Goal: Register for event/course

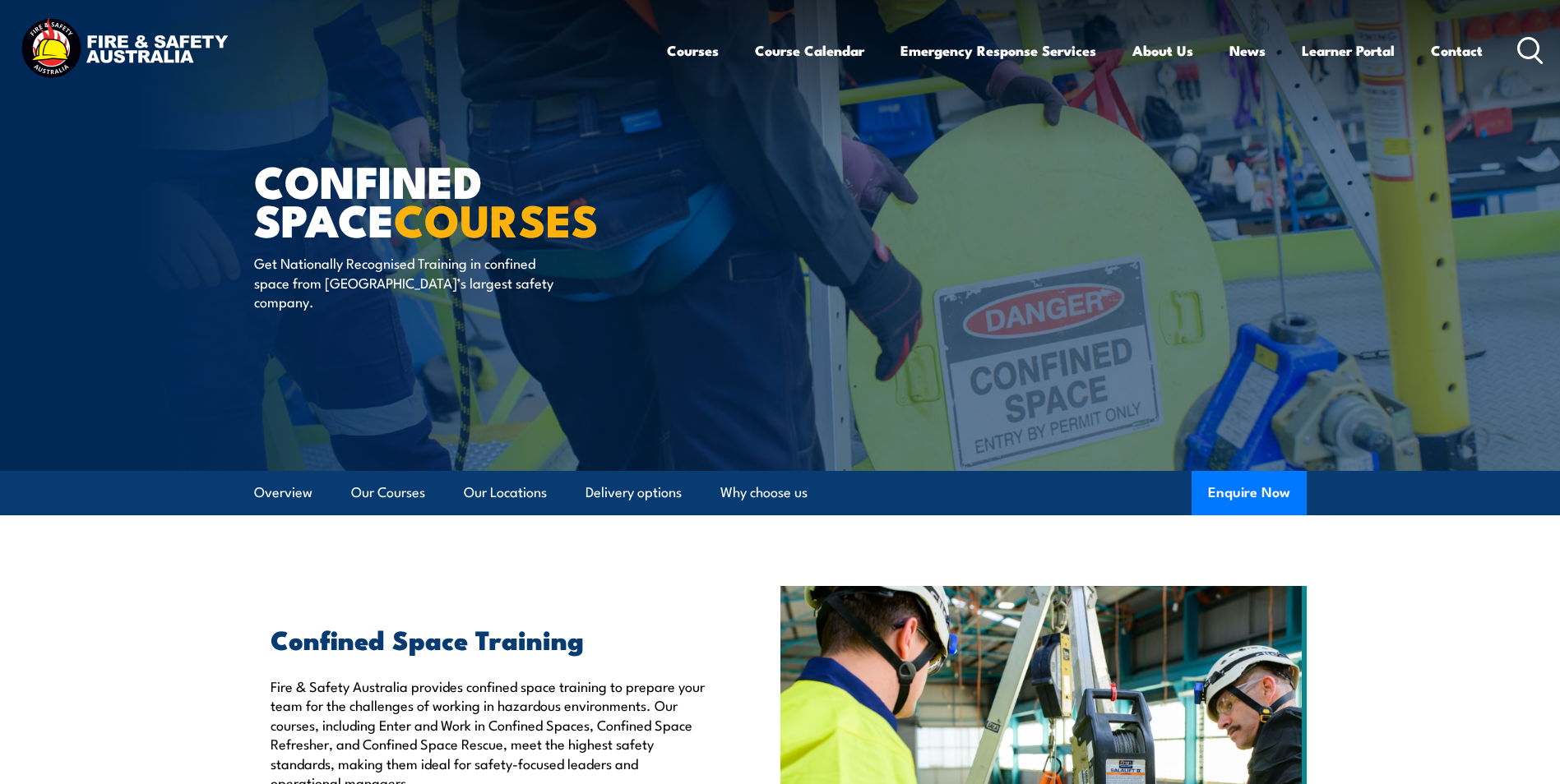
drag, startPoint x: 644, startPoint y: 686, endPoint x: 607, endPoint y: 277, distance: 410.7
click at [390, 490] on link "Our Courses" at bounding box center [388, 493] width 74 height 43
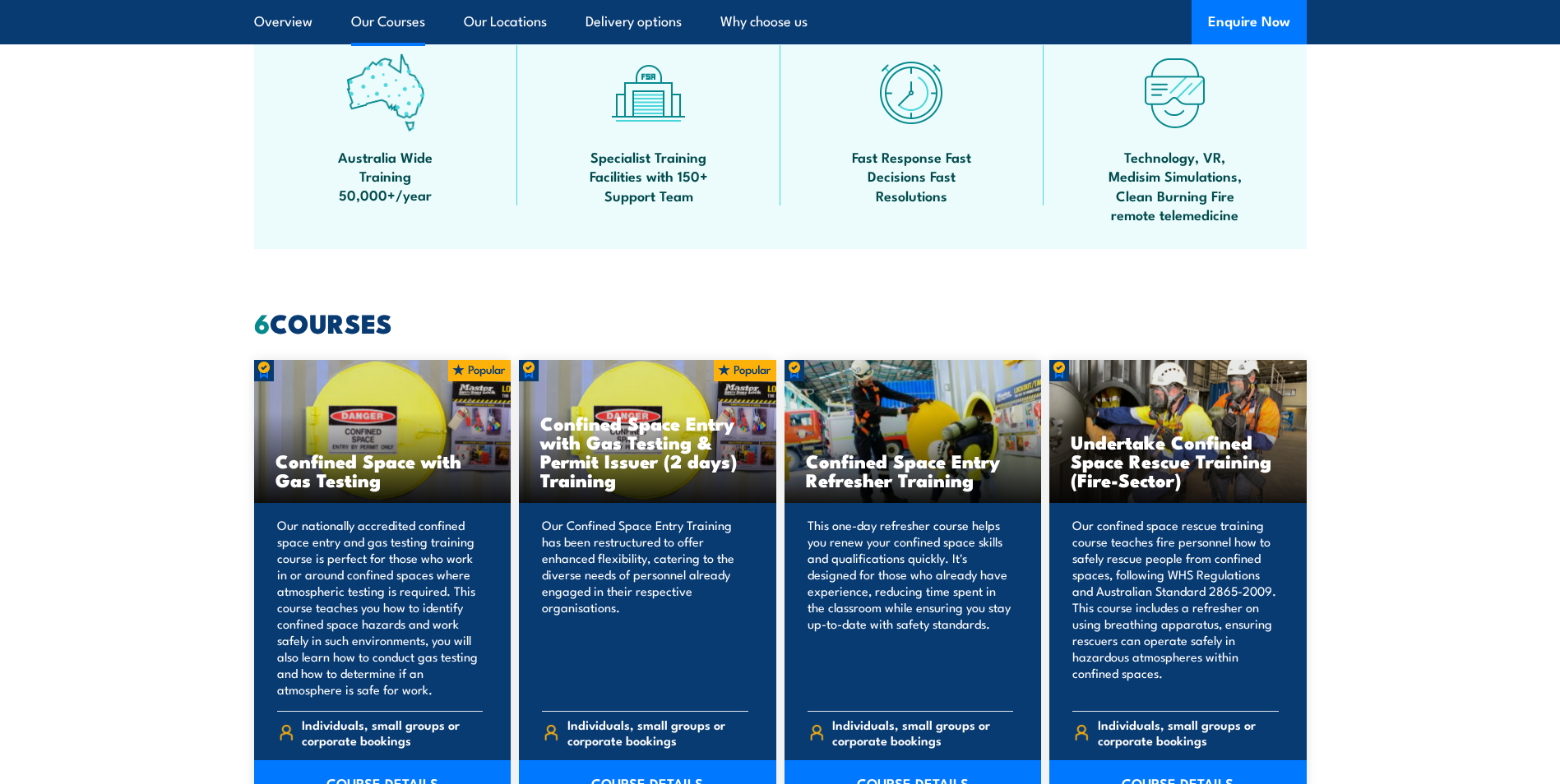
scroll to position [1000, 0]
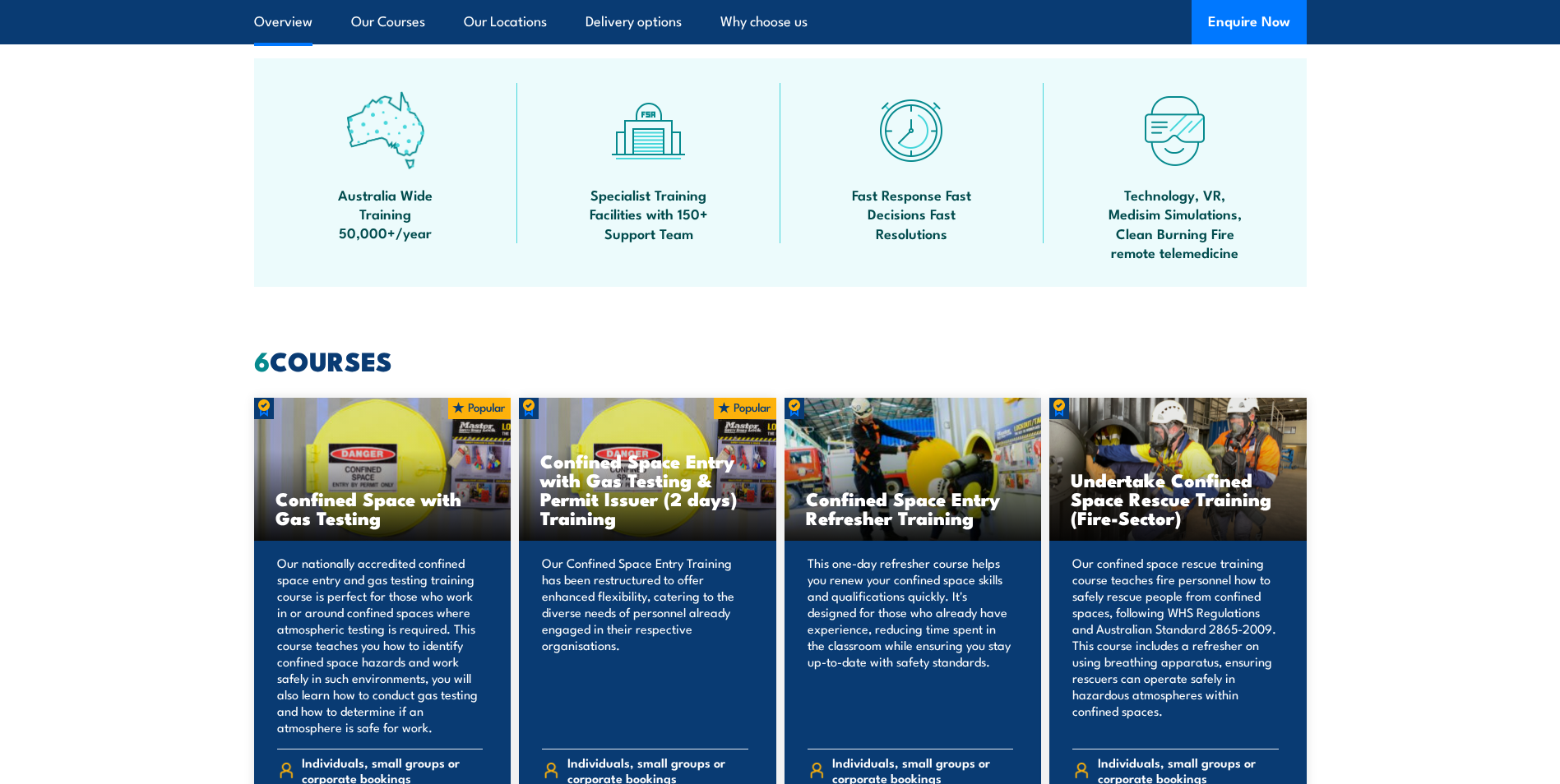
click at [271, 33] on link "Overview" at bounding box center [282, 22] width 58 height 43
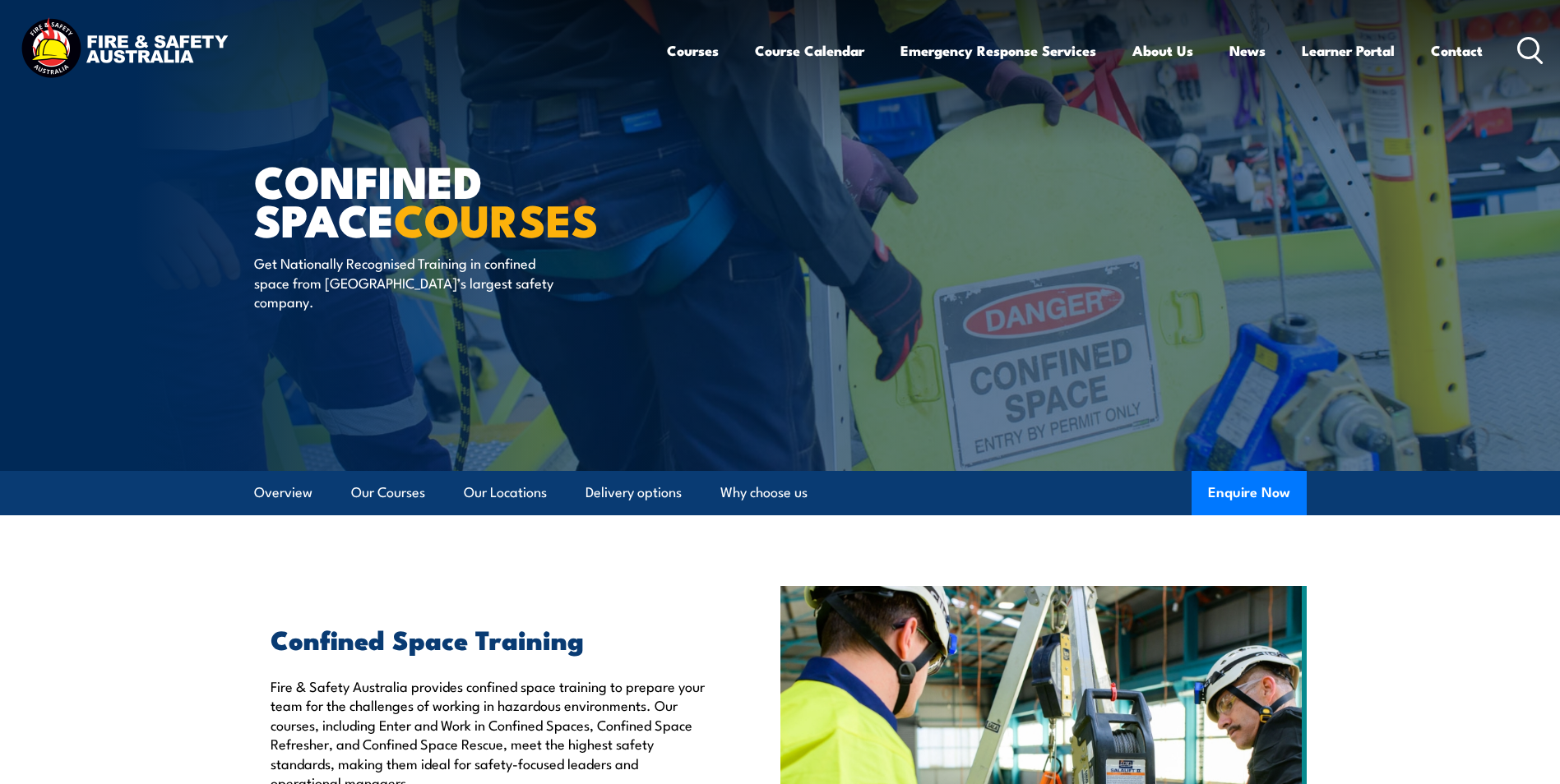
click at [77, 46] on img at bounding box center [124, 50] width 216 height 71
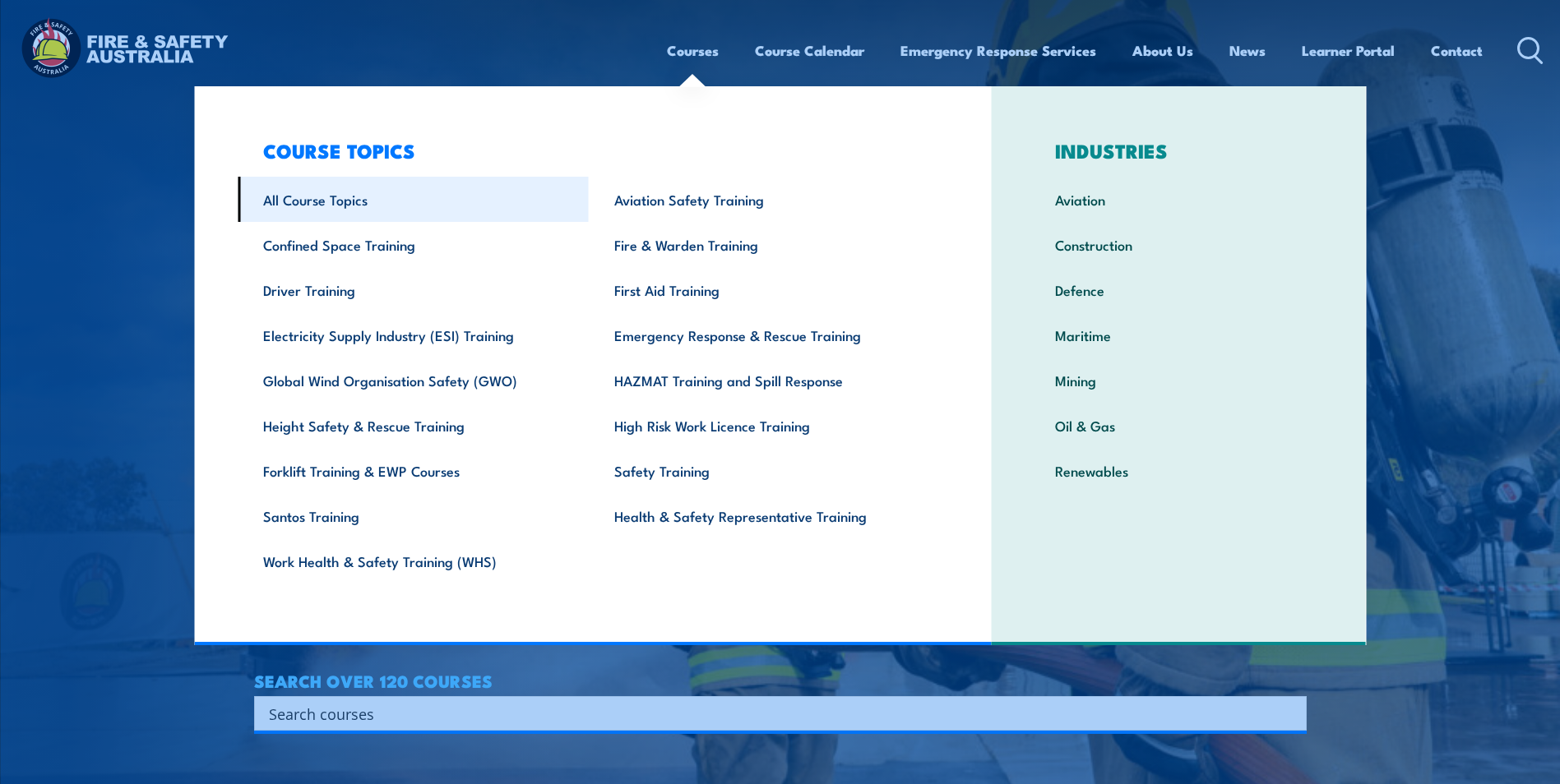
click at [333, 183] on link "All Course Topics" at bounding box center [412, 200] width 351 height 45
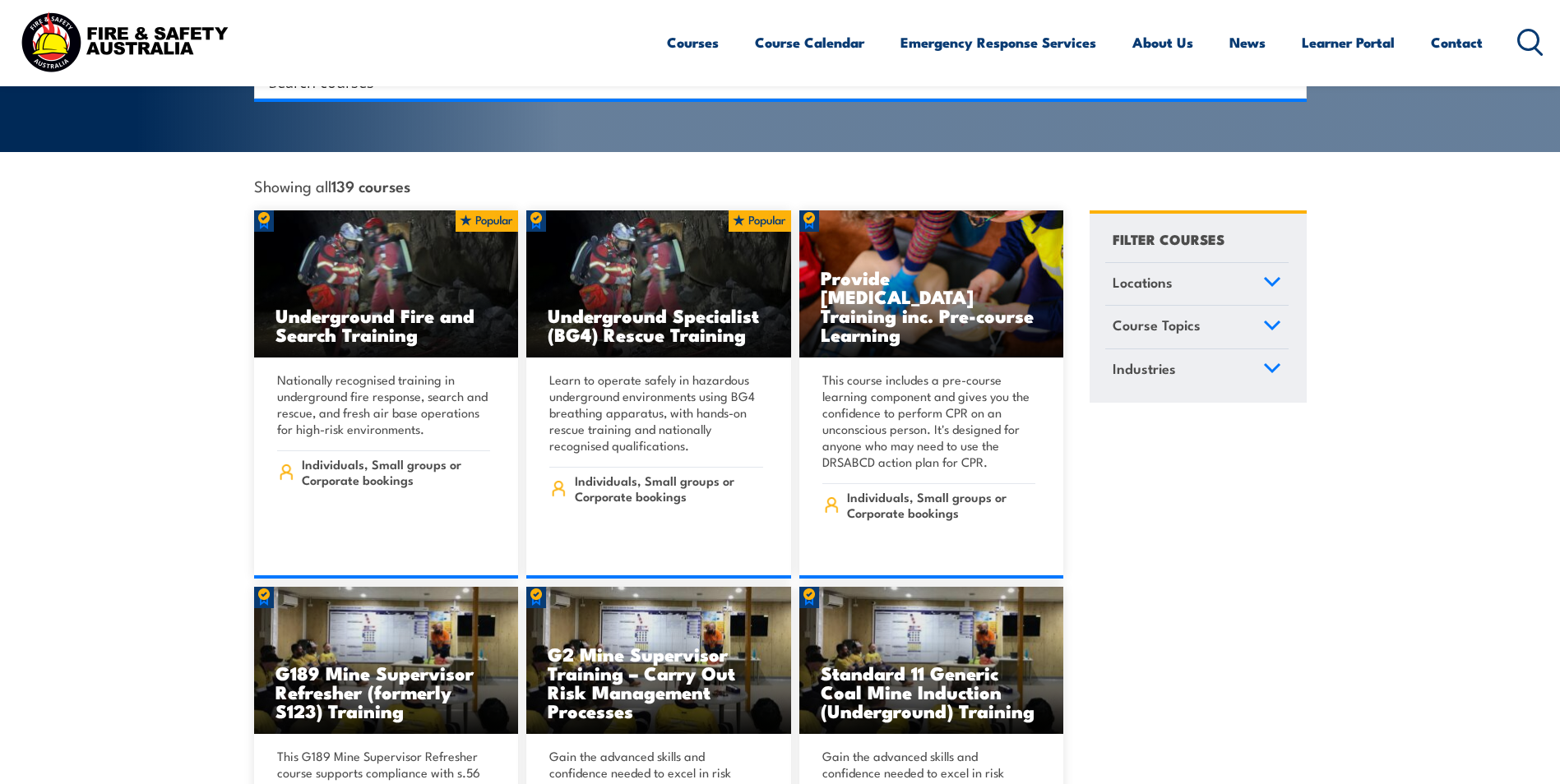
scroll to position [411, 0]
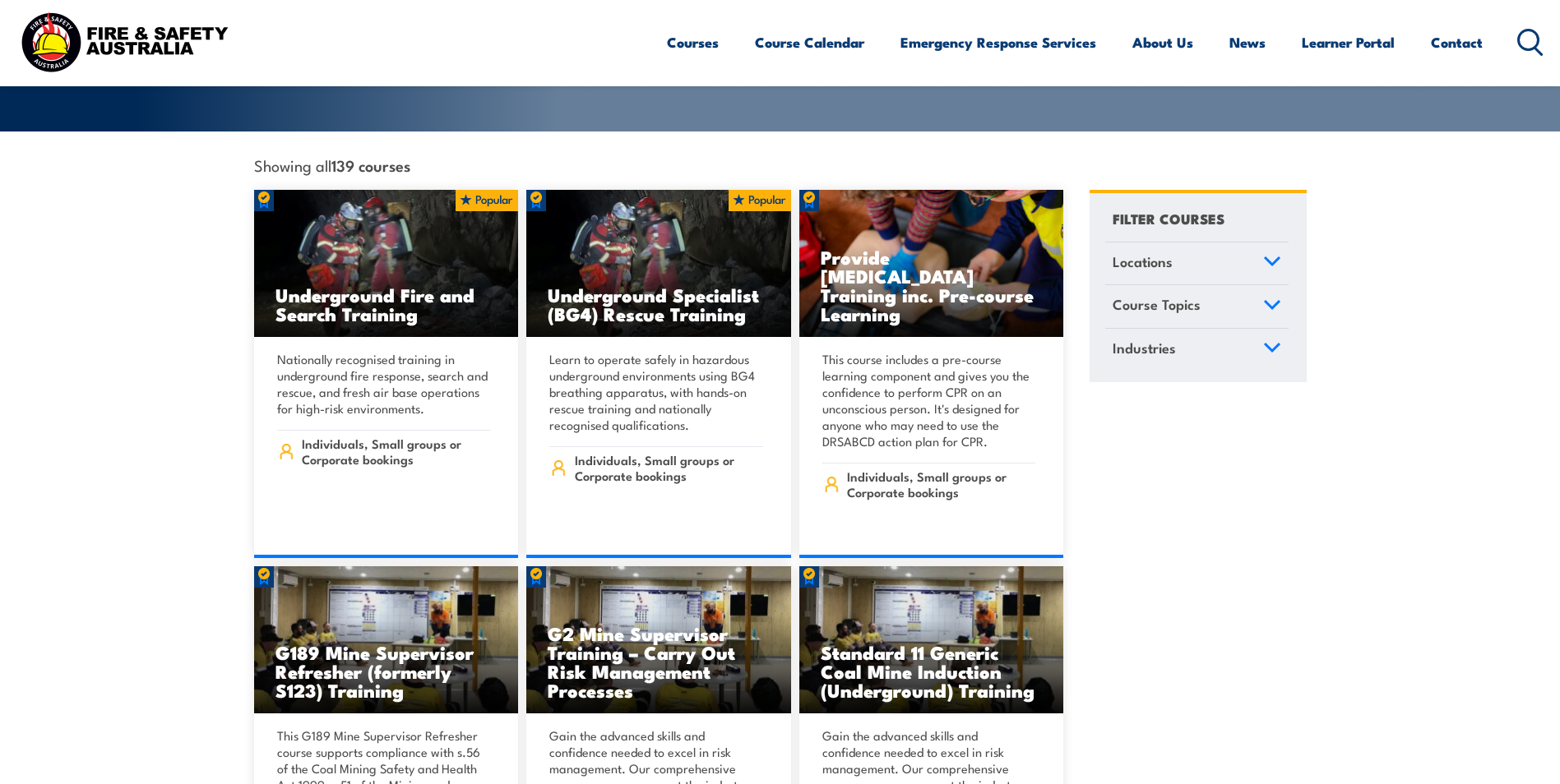
click at [1243, 296] on link "Course Topics" at bounding box center [1197, 306] width 183 height 42
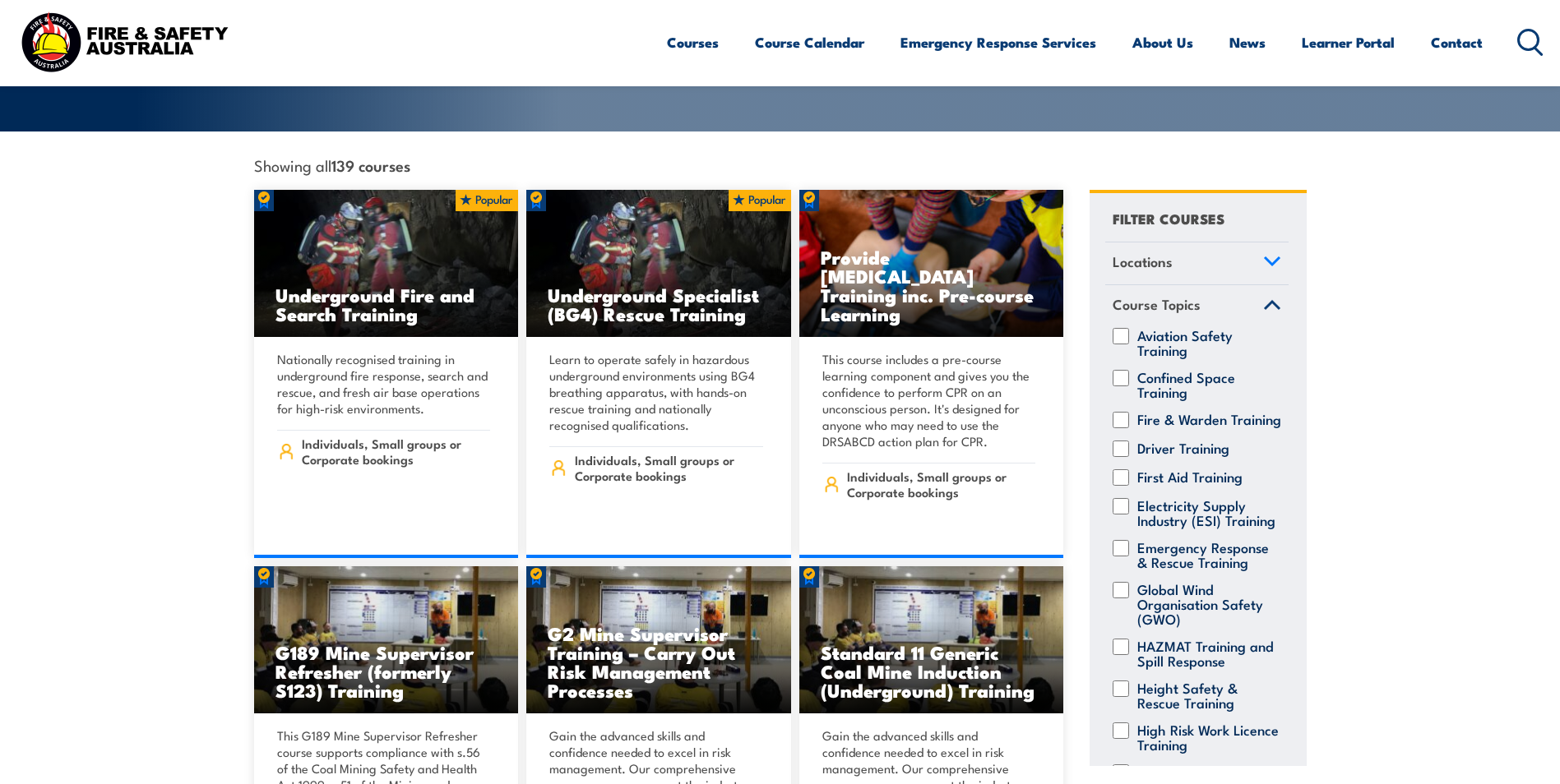
click at [1248, 291] on link "Course Topics" at bounding box center [1197, 306] width 183 height 42
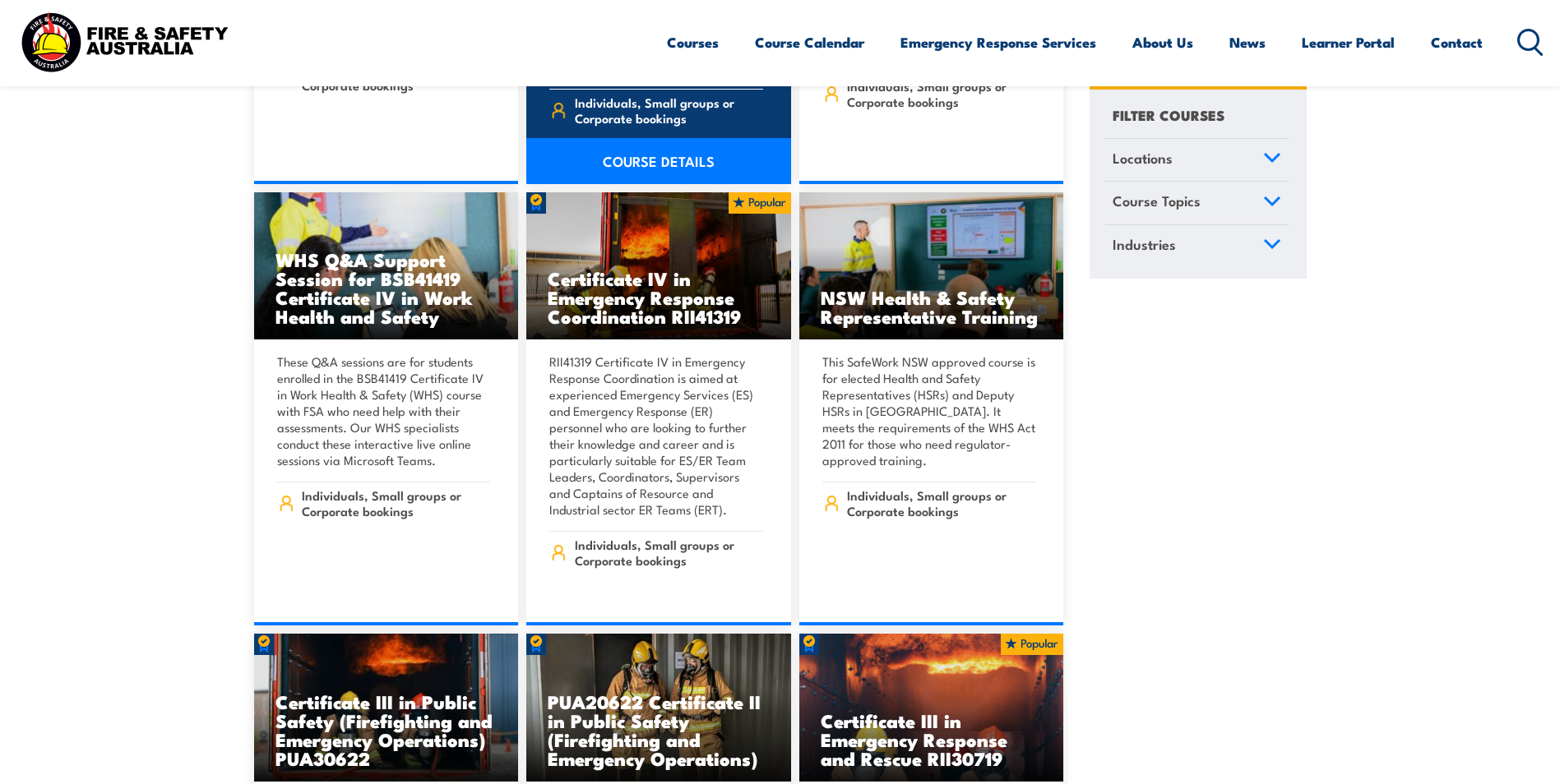
scroll to position [3370, 0]
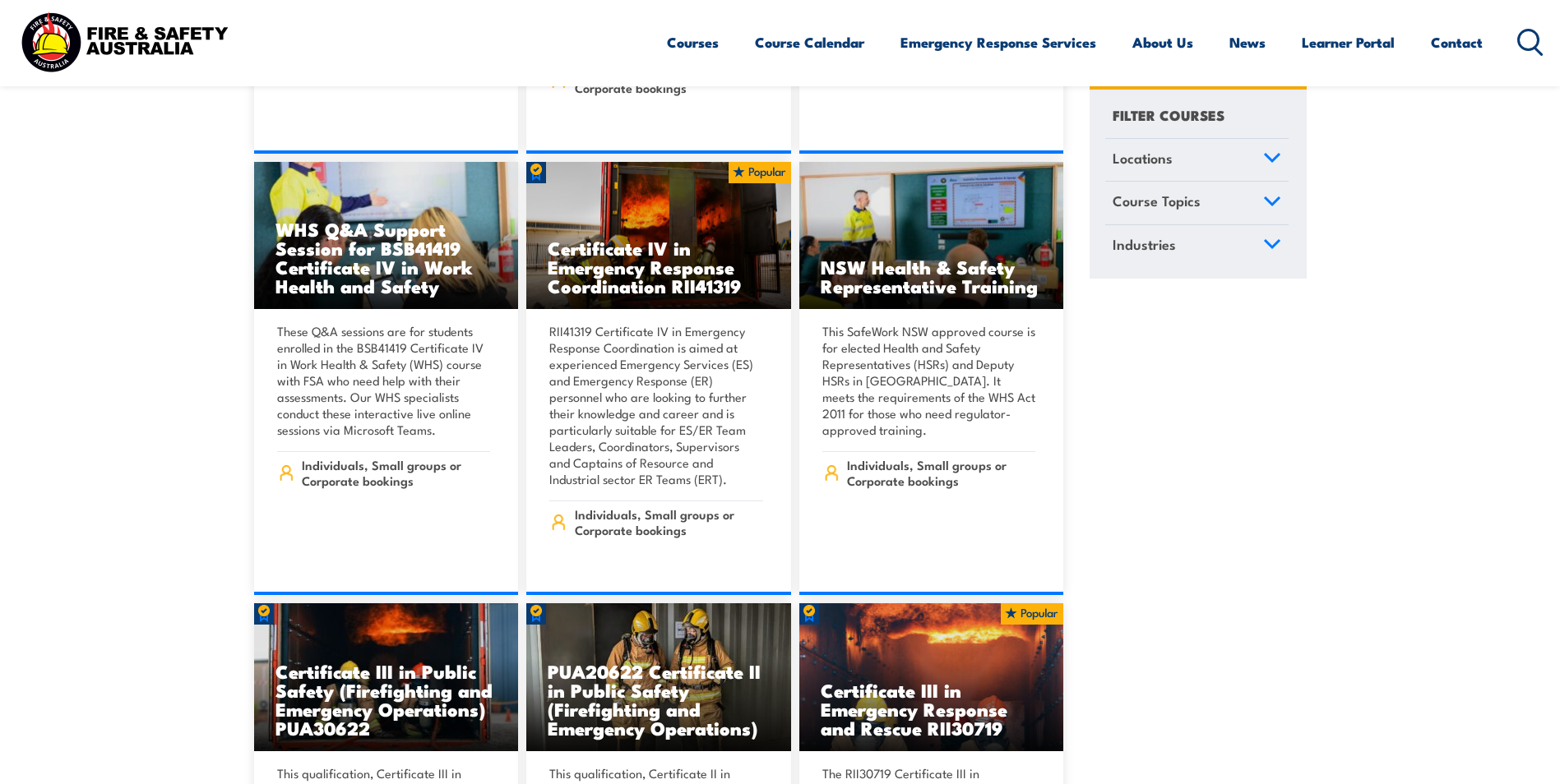
drag, startPoint x: 622, startPoint y: 272, endPoint x: 1211, endPoint y: 482, distance: 625.3
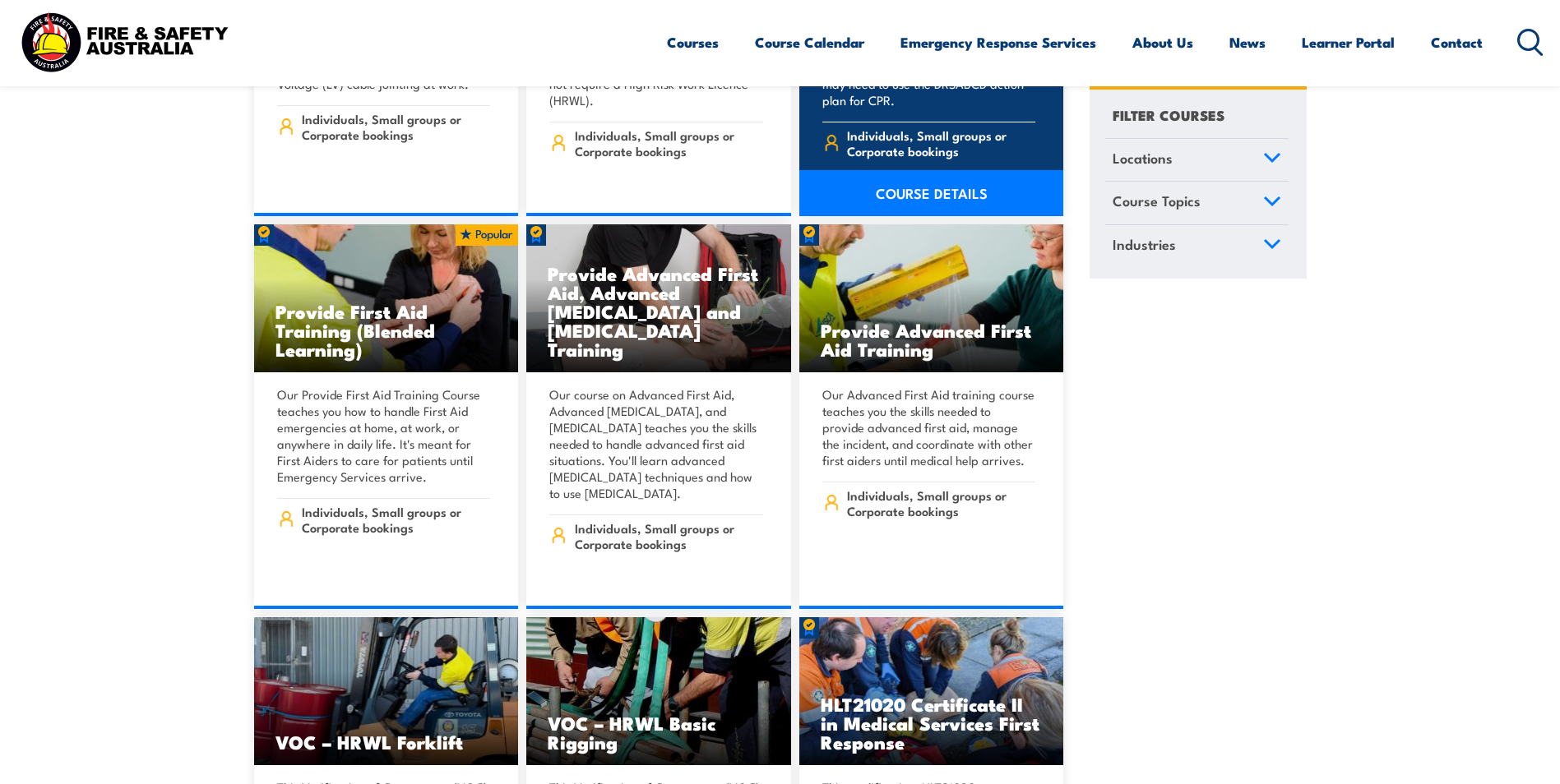
scroll to position [11590, 0]
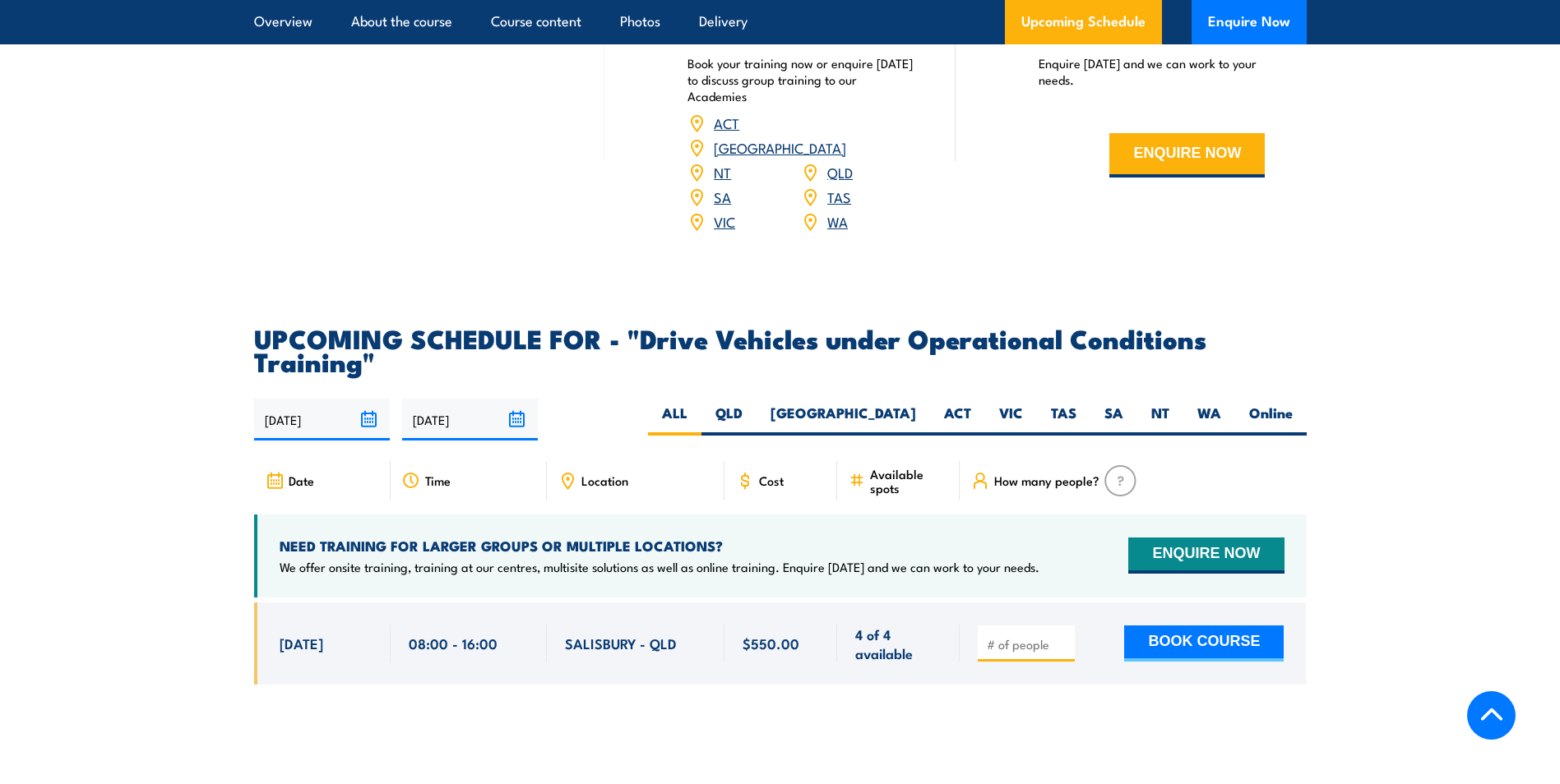
scroll to position [2302, 0]
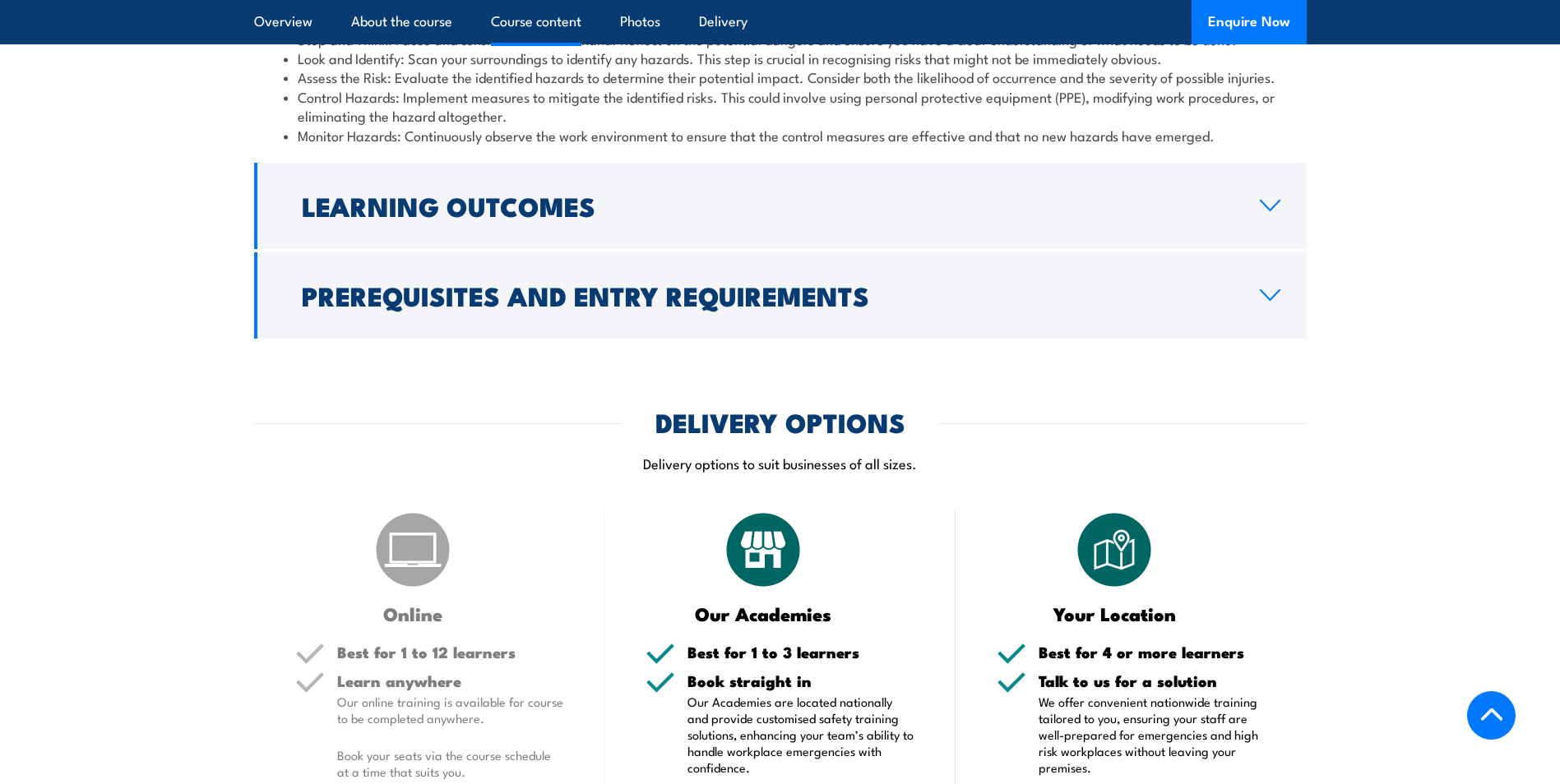
scroll to position [1432, 0]
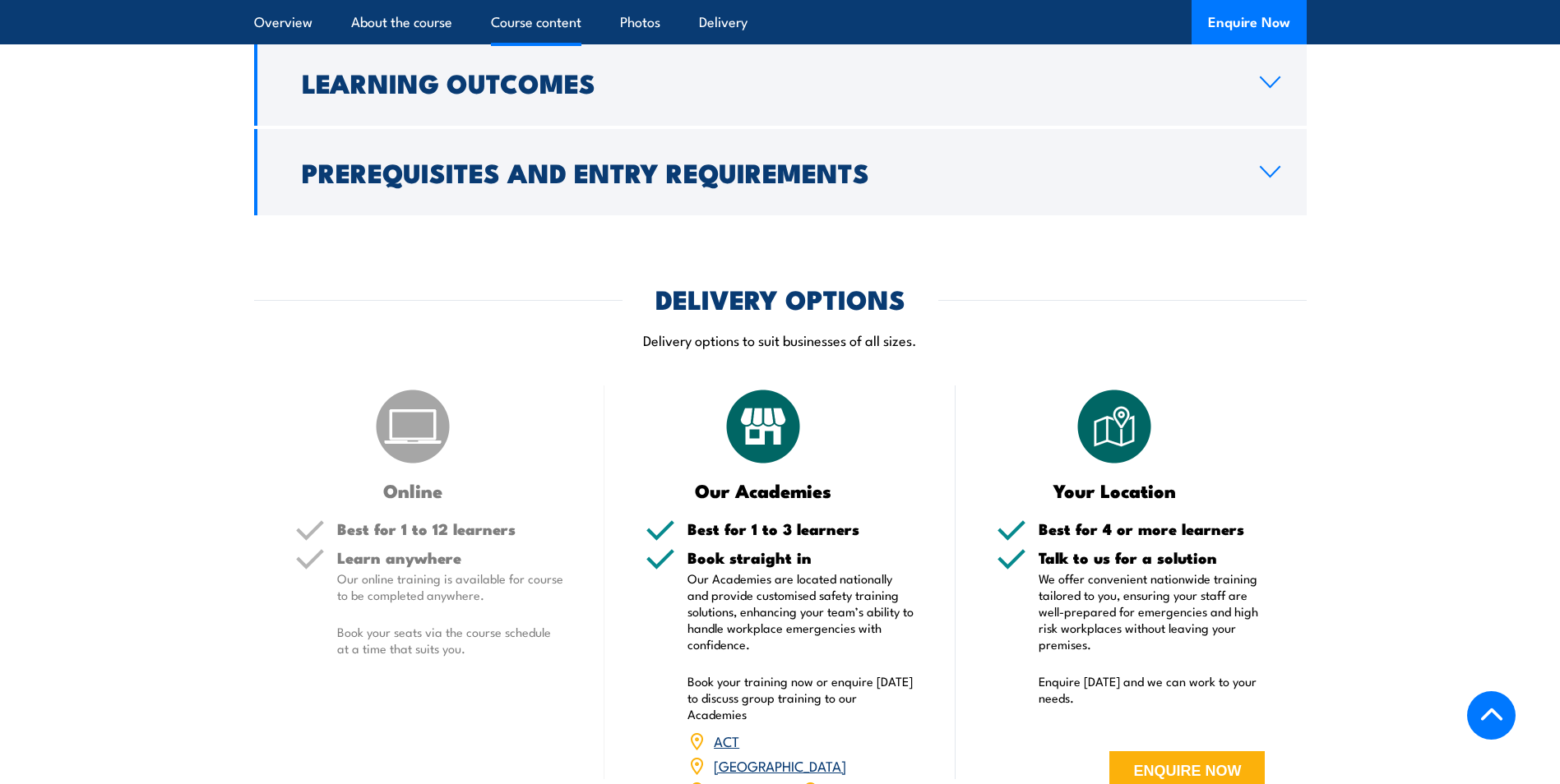
scroll to position [1763, 0]
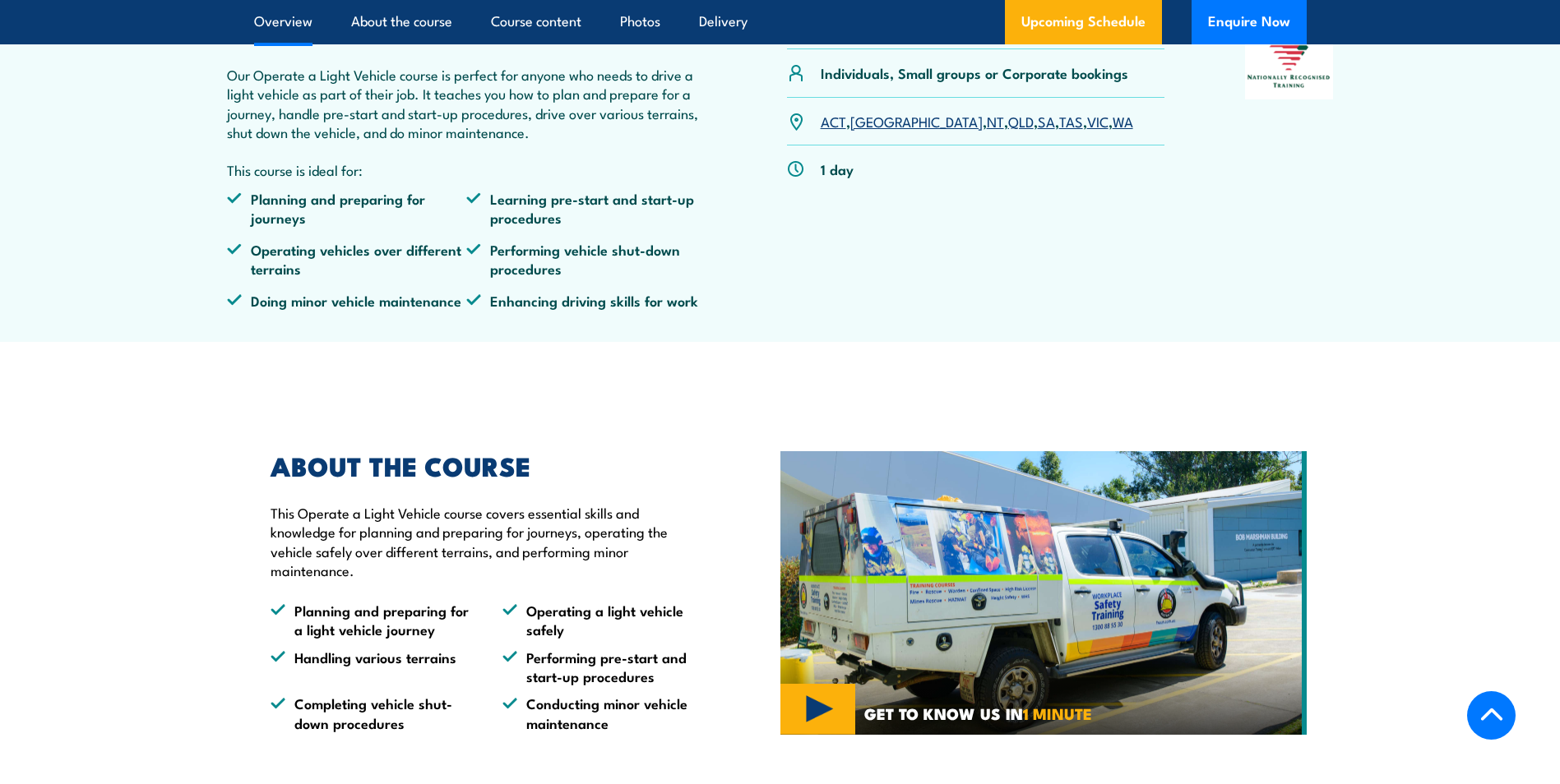
scroll to position [575, 0]
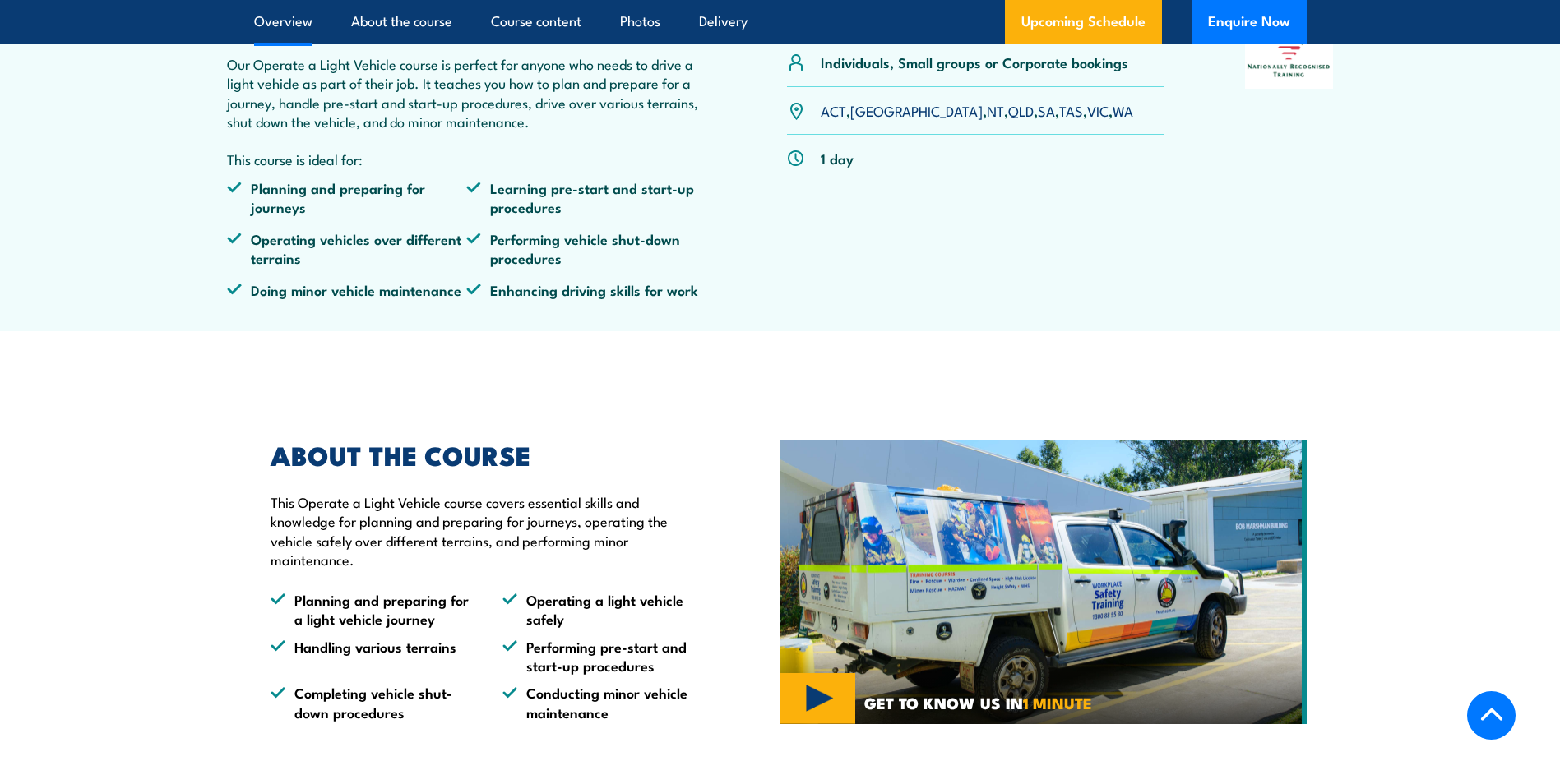
click at [1113, 105] on link "WA" at bounding box center [1123, 110] width 21 height 20
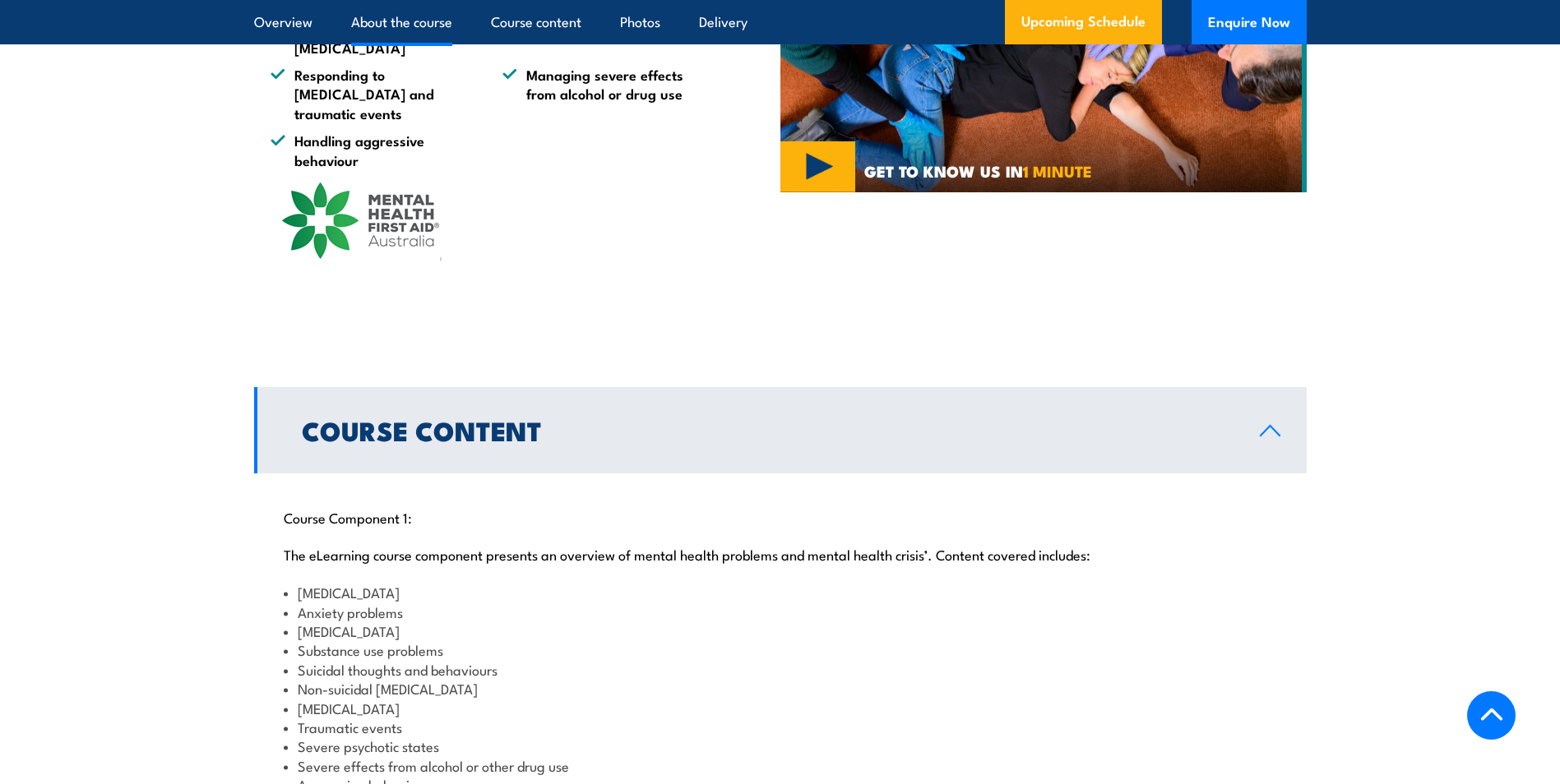
scroll to position [1479, 0]
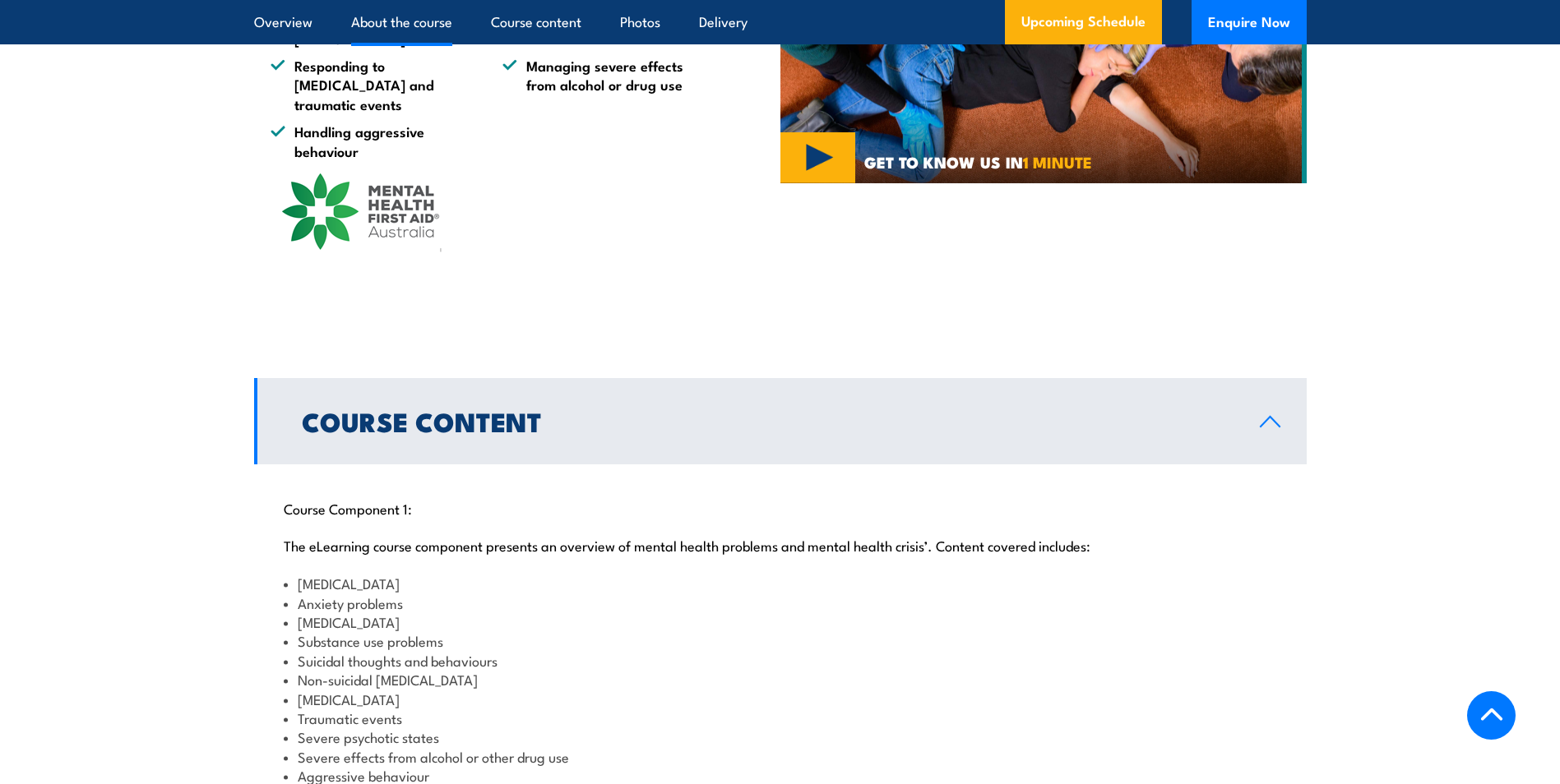
click at [806, 409] on h2 "Course Content" at bounding box center [768, 420] width 932 height 23
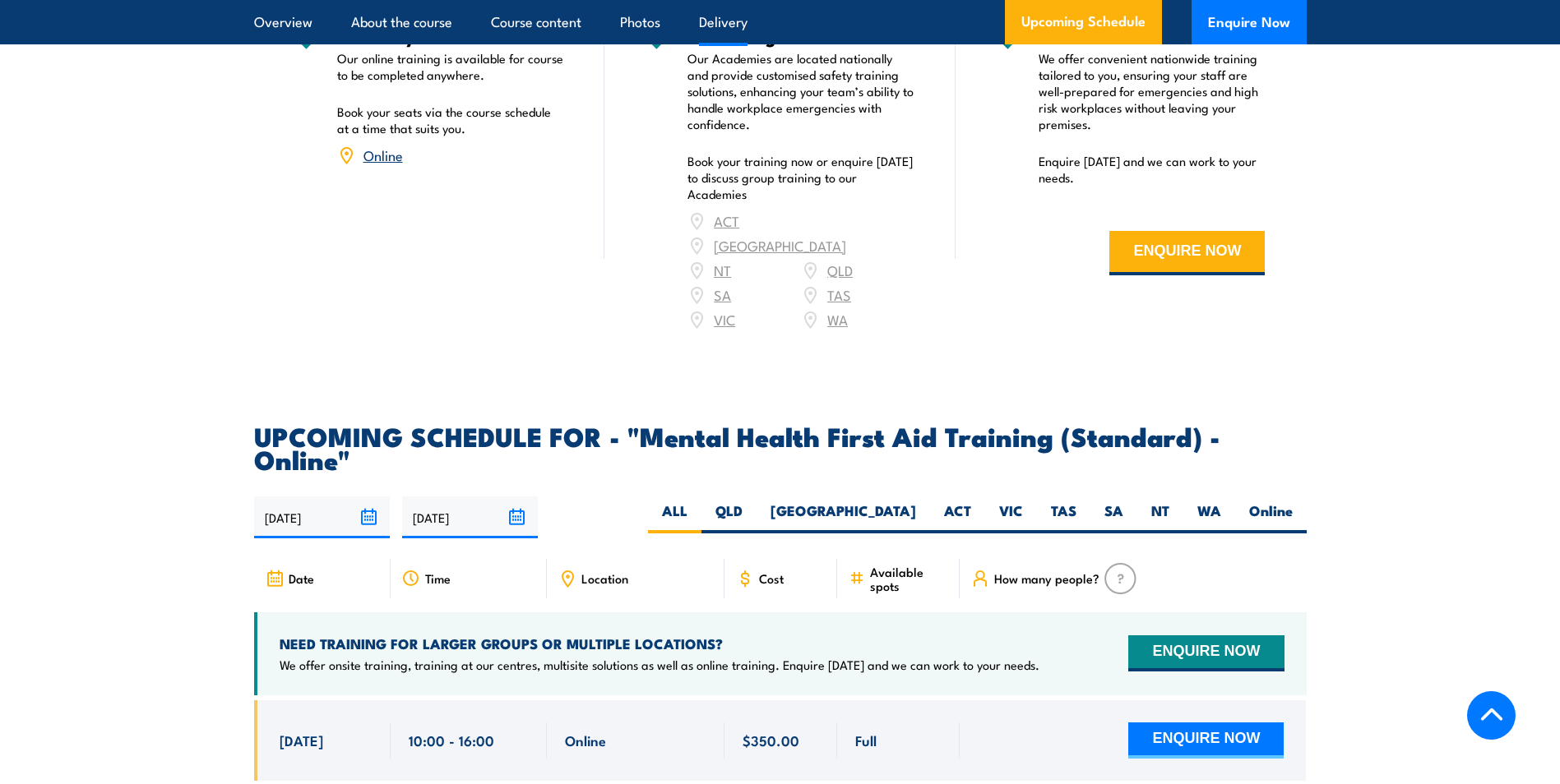
scroll to position [2548, 0]
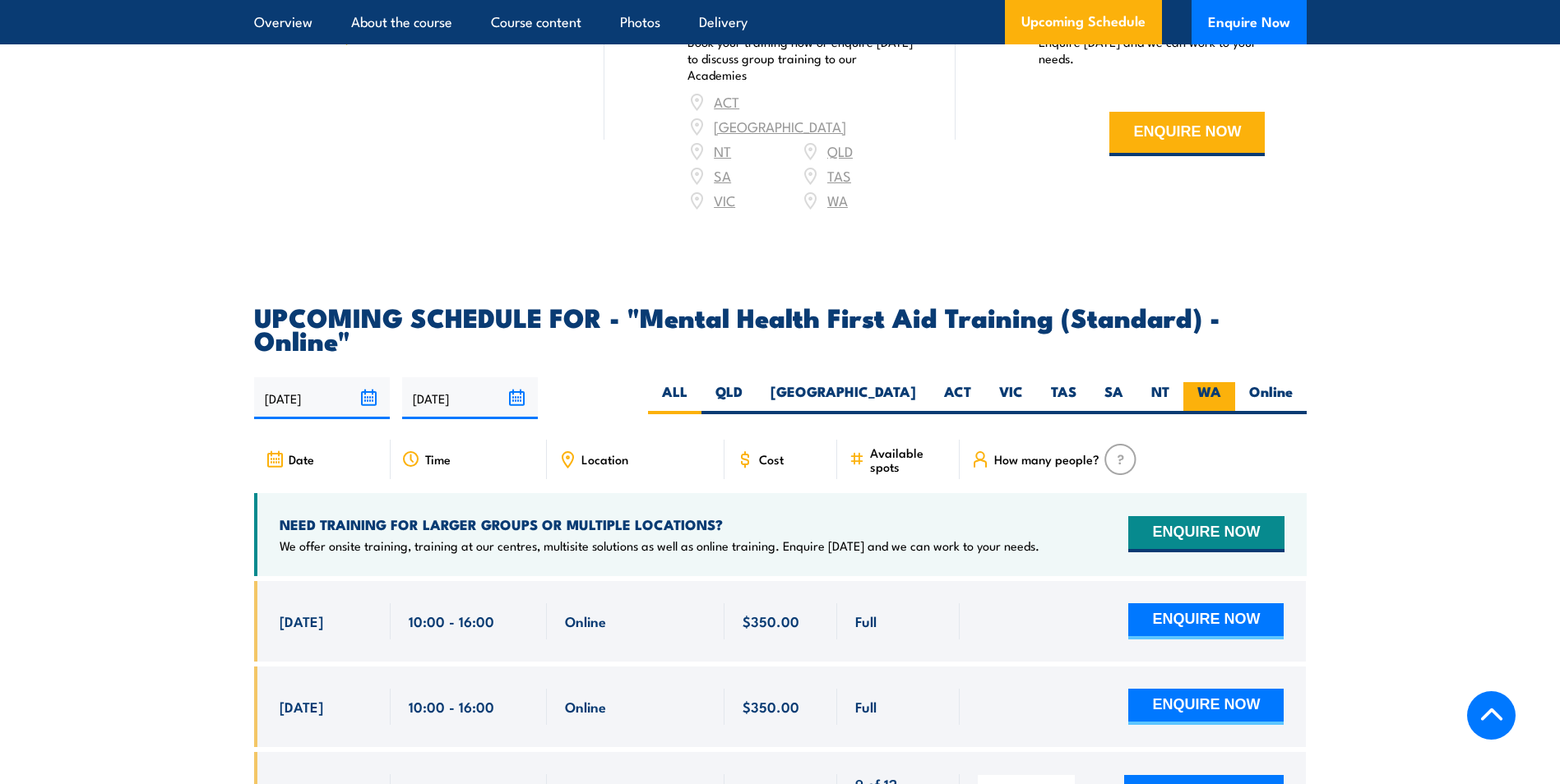
click at [1189, 383] on label "WA" at bounding box center [1209, 398] width 52 height 32
click at [1221, 383] on input "WA" at bounding box center [1226, 388] width 11 height 11
radio input "true"
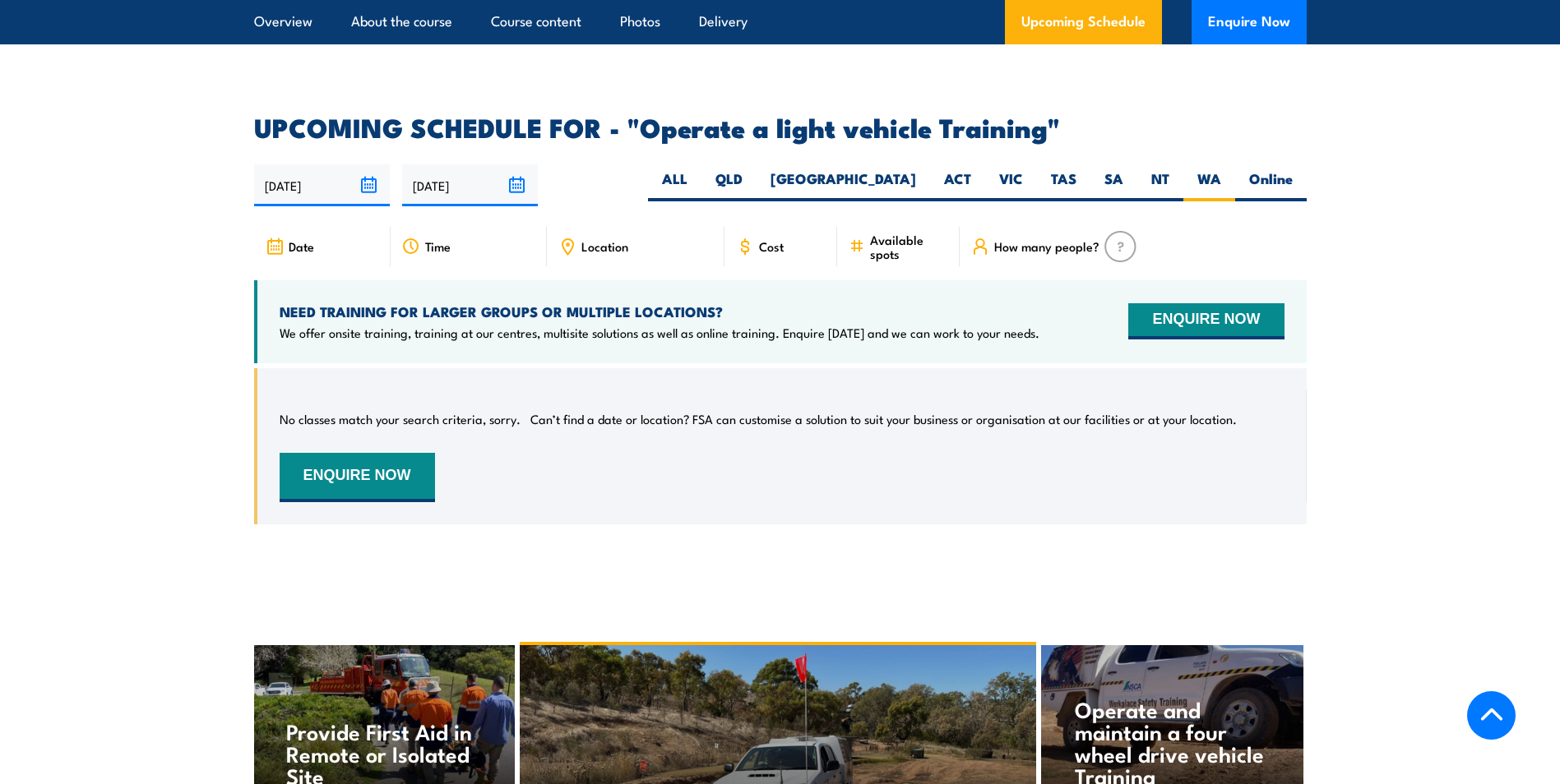
scroll to position [2310, 0]
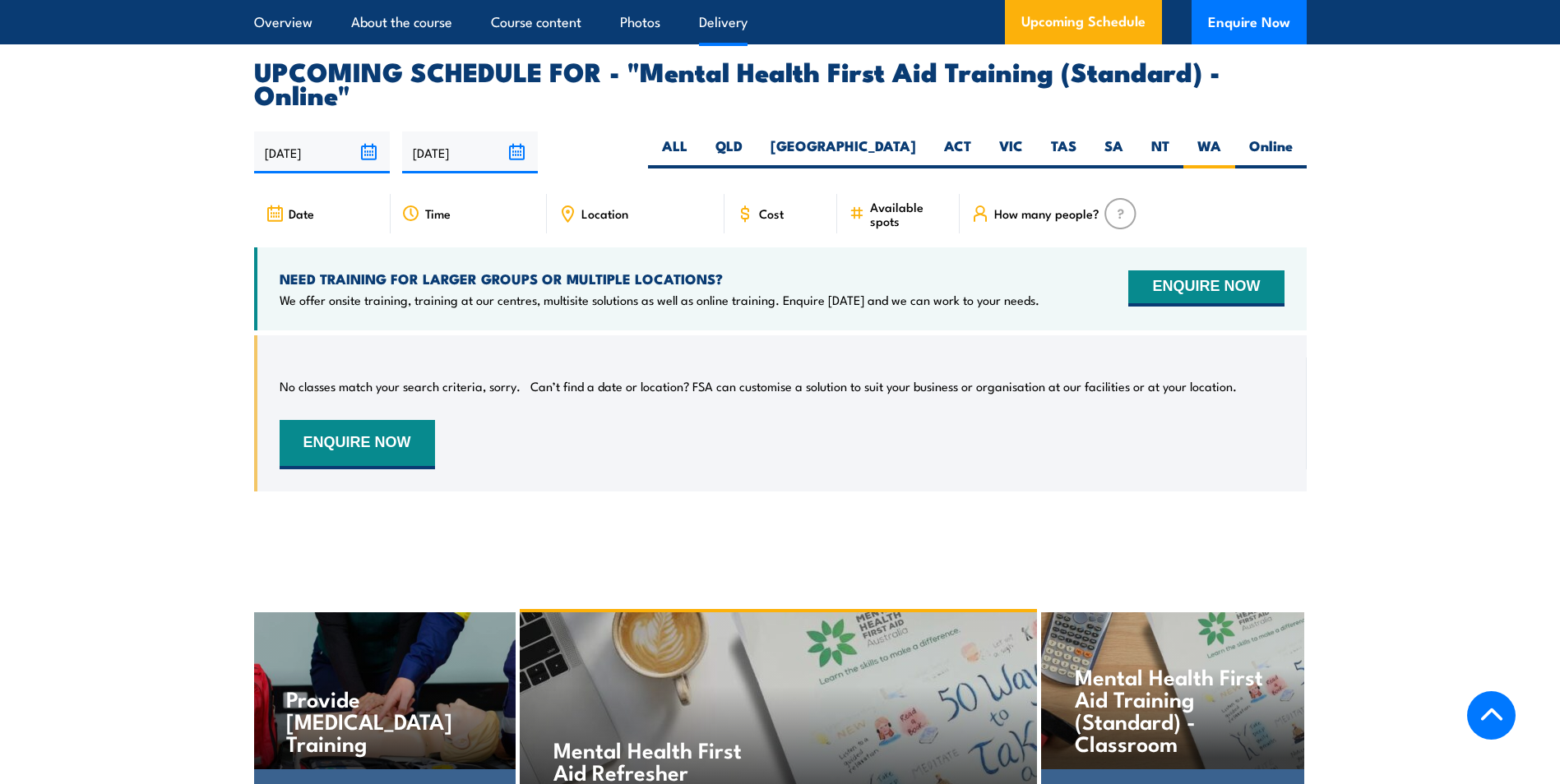
scroll to position [3375, 0]
